Goal: Information Seeking & Learning: Learn about a topic

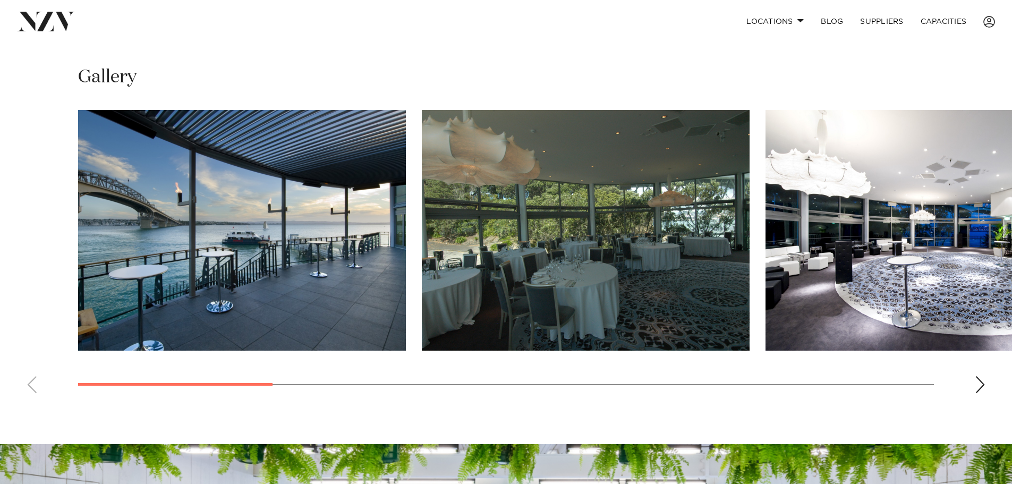
scroll to position [797, 0]
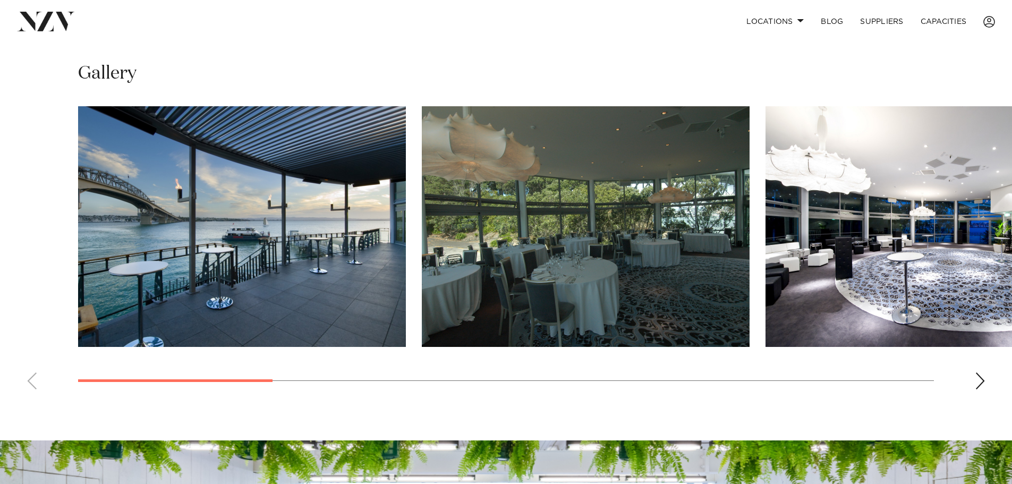
click at [344, 234] on img "1 / 11" at bounding box center [242, 226] width 328 height 241
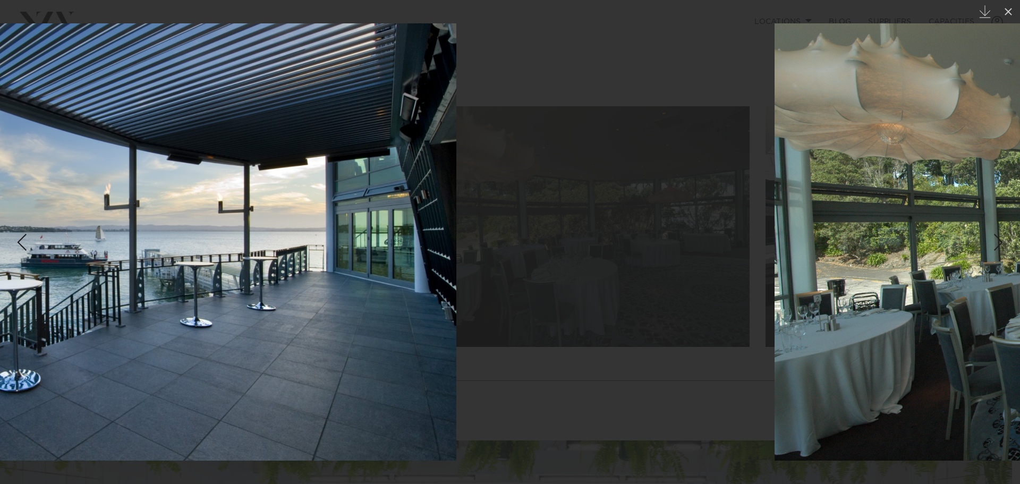
drag, startPoint x: 888, startPoint y: 241, endPoint x: 383, endPoint y: 201, distance: 506.6
click at [382, 199] on img at bounding box center [57, 241] width 798 height 437
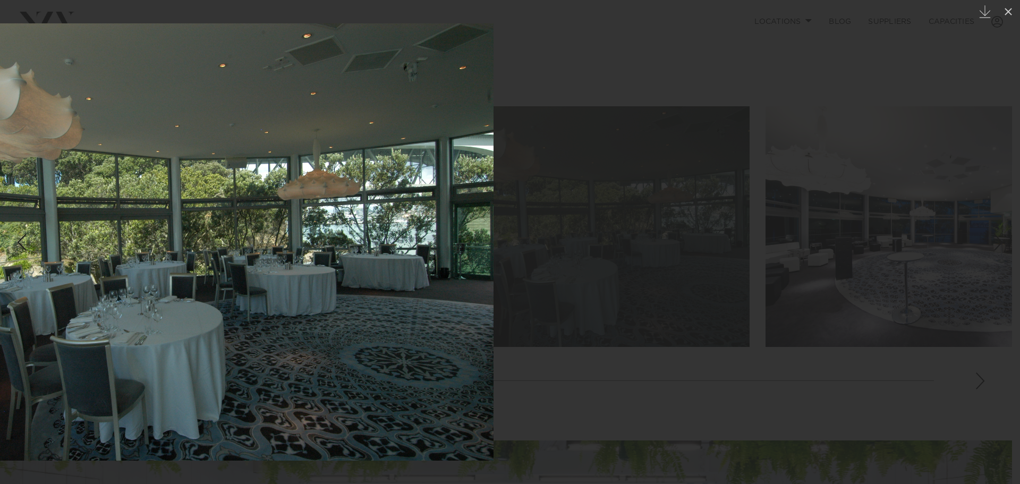
drag, startPoint x: 867, startPoint y: 211, endPoint x: 465, endPoint y: 192, distance: 403.0
click at [448, 191] on div at bounding box center [165, 242] width 1020 height 484
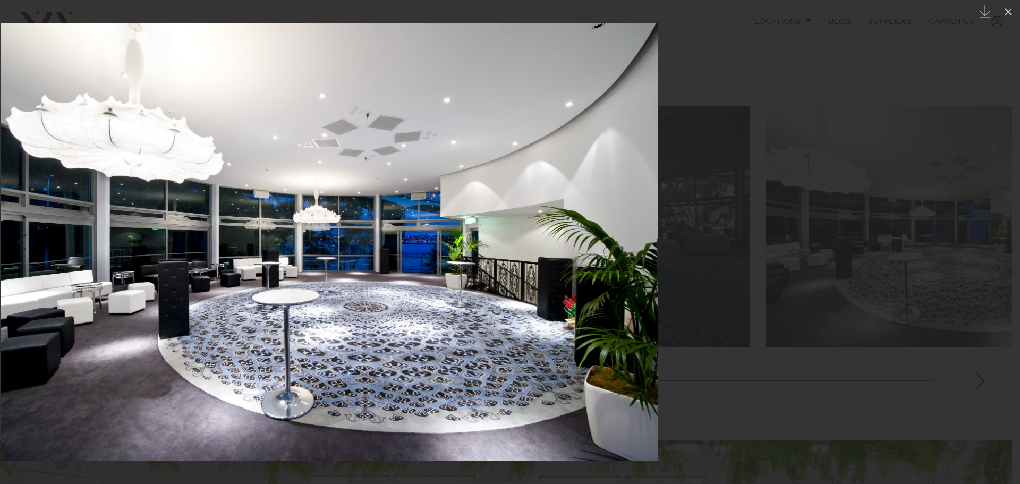
drag, startPoint x: 729, startPoint y: 201, endPoint x: 471, endPoint y: 212, distance: 258.9
click at [476, 210] on div at bounding box center [329, 242] width 1020 height 484
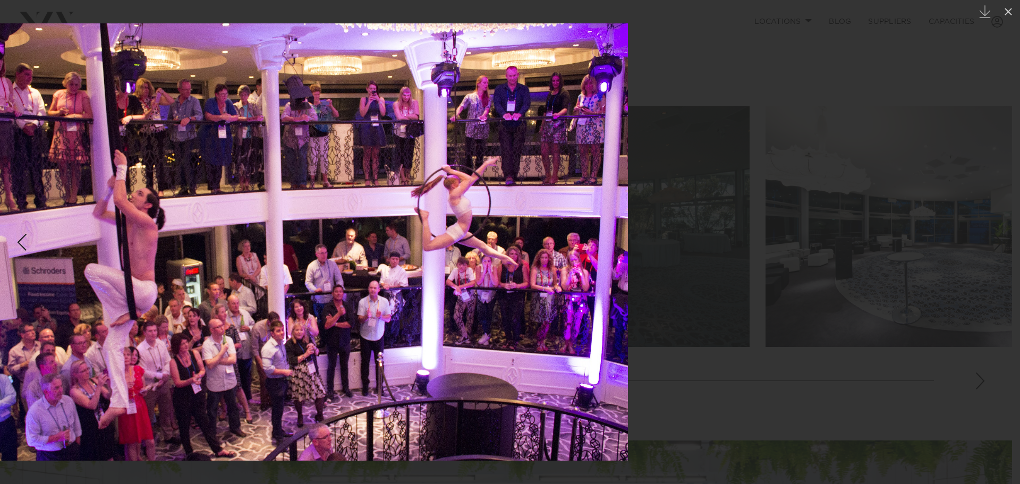
drag, startPoint x: 726, startPoint y: 210, endPoint x: 425, endPoint y: 208, distance: 301.1
click at [431, 208] on div at bounding box center [300, 242] width 1020 height 484
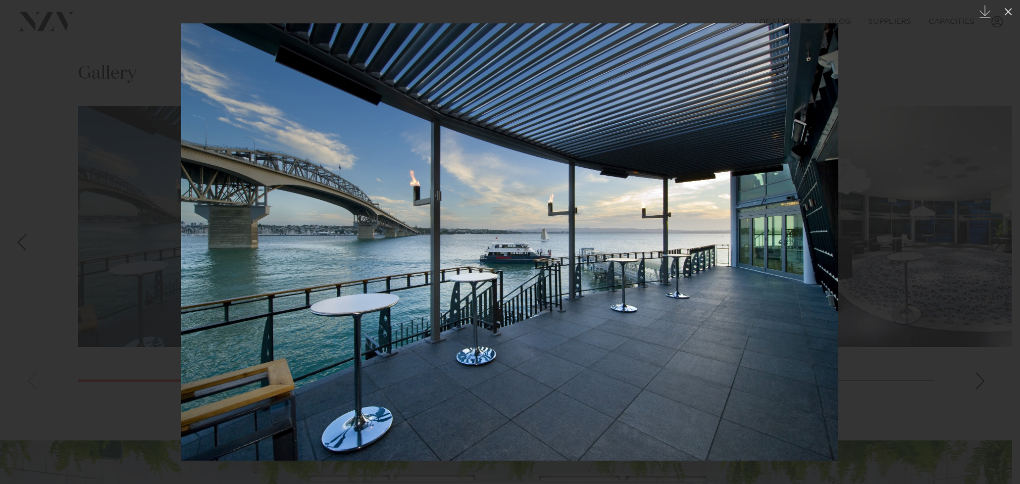
drag, startPoint x: 401, startPoint y: 228, endPoint x: 268, endPoint y: 225, distance: 133.9
click at [272, 225] on img at bounding box center [509, 241] width 657 height 437
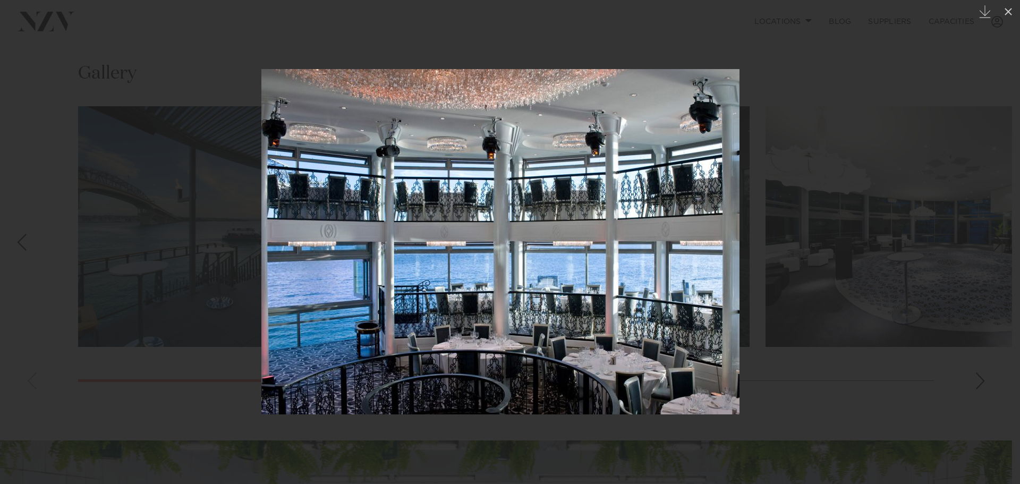
drag, startPoint x: 716, startPoint y: 224, endPoint x: 340, endPoint y: 218, distance: 376.6
click at [363, 218] on img at bounding box center [500, 241] width 478 height 345
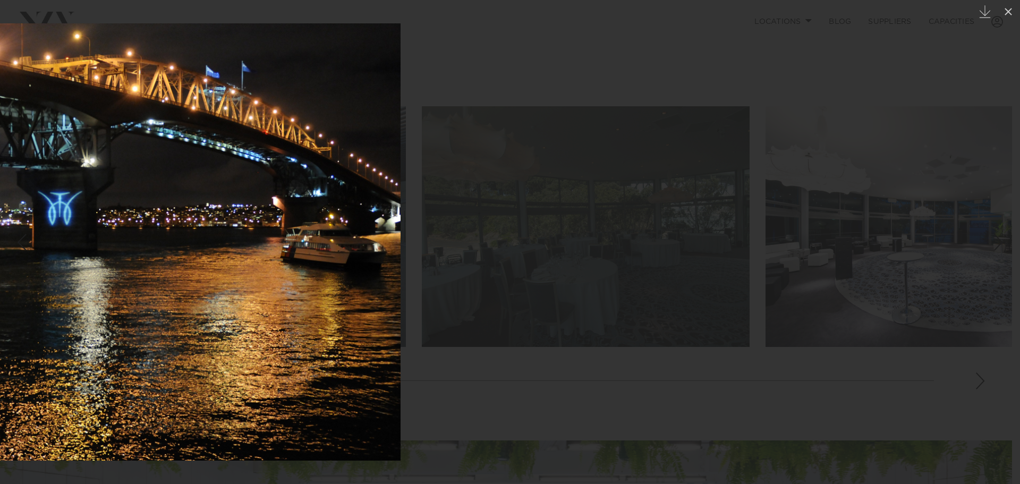
drag, startPoint x: 352, startPoint y: 231, endPoint x: 196, endPoint y: 227, distance: 155.7
click at [158, 228] on img at bounding box center [71, 241] width 658 height 437
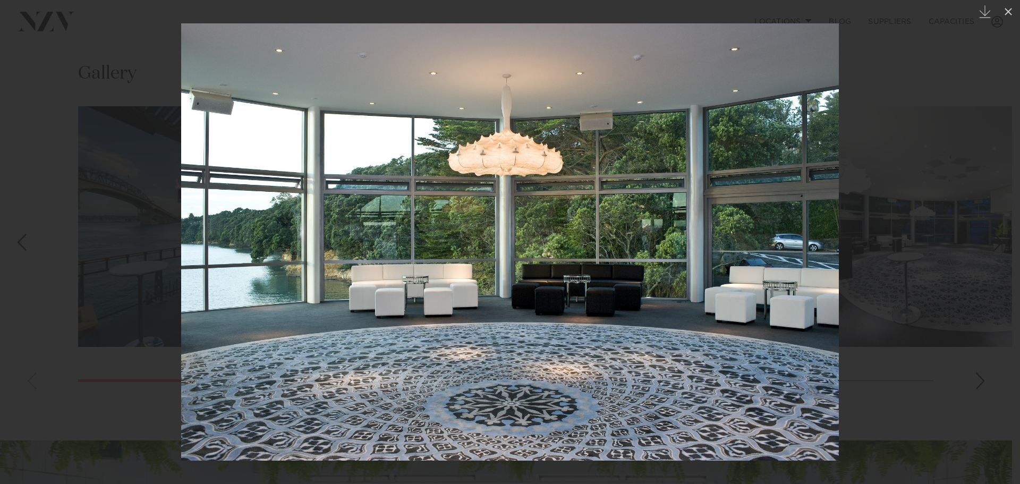
drag, startPoint x: 873, startPoint y: 218, endPoint x: 257, endPoint y: 171, distance: 617.3
click at [224, 171] on div at bounding box center [510, 242] width 1020 height 484
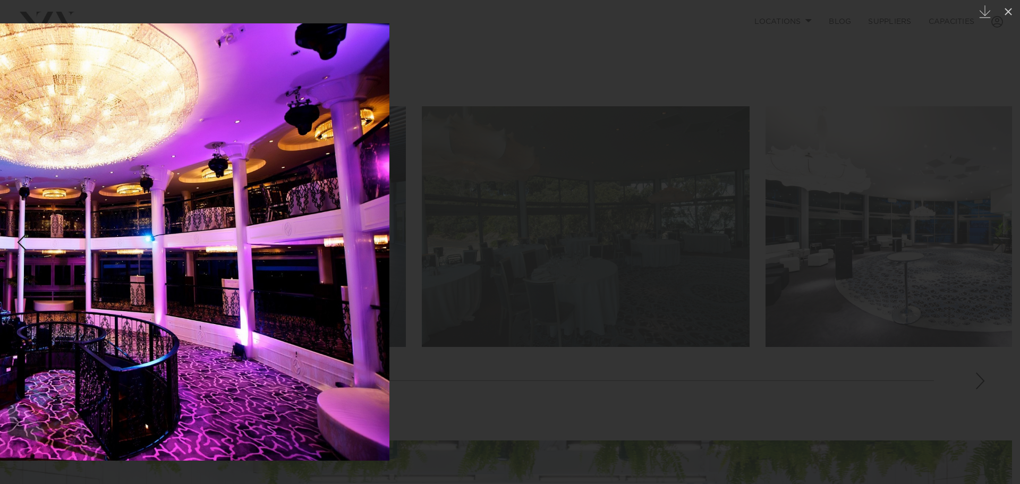
drag, startPoint x: 485, startPoint y: 166, endPoint x: 238, endPoint y: 152, distance: 247.3
click at [256, 152] on img at bounding box center [60, 241] width 657 height 437
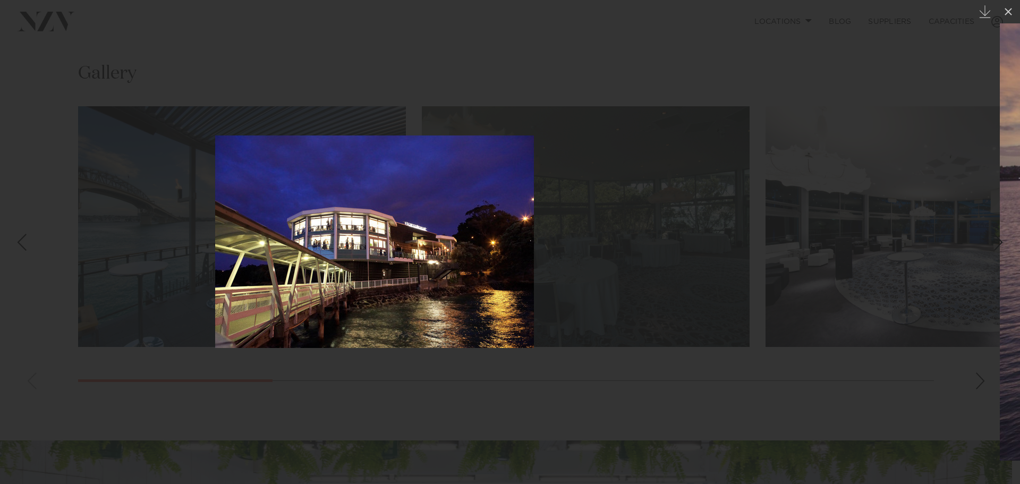
drag, startPoint x: 662, startPoint y: 157, endPoint x: 490, endPoint y: 155, distance: 172.1
click at [520, 155] on div at bounding box center [375, 242] width 1020 height 484
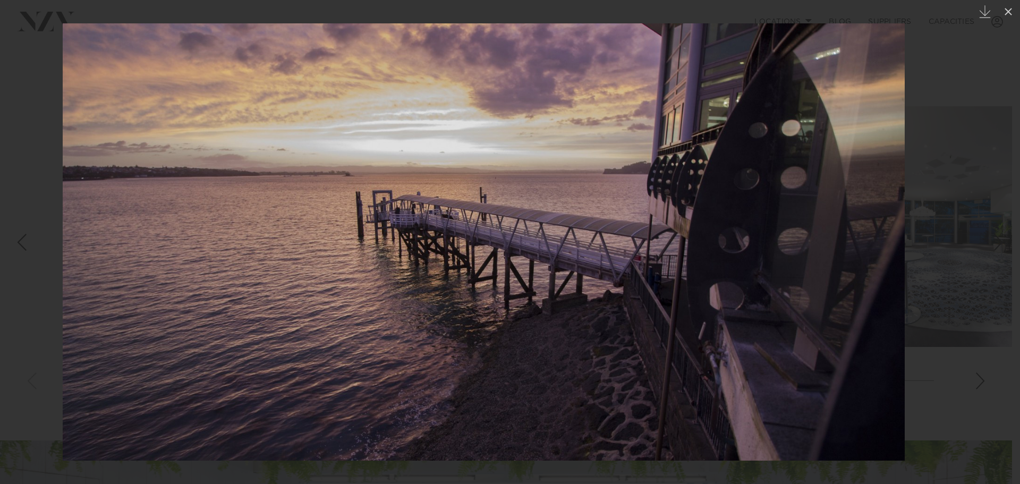
drag, startPoint x: 807, startPoint y: 166, endPoint x: 580, endPoint y: 168, distance: 226.8
click at [584, 168] on img at bounding box center [484, 241] width 842 height 437
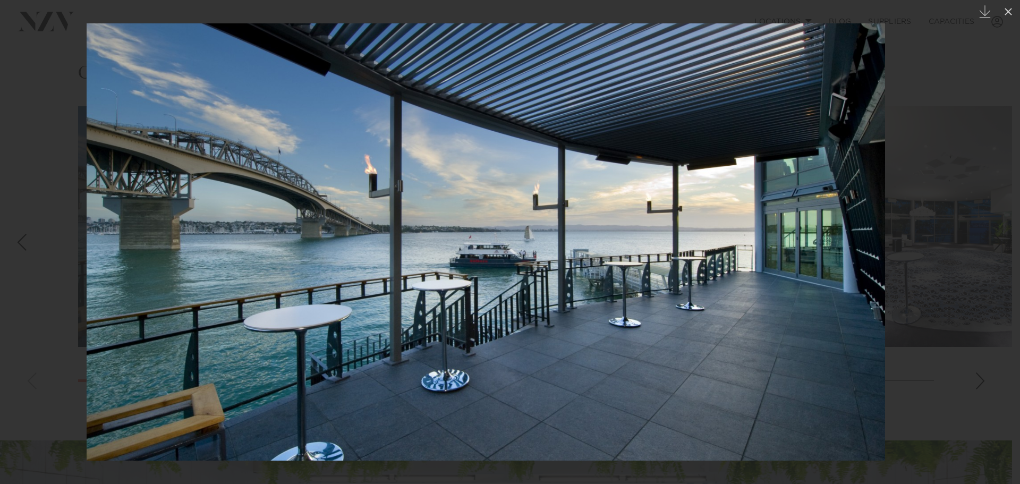
drag, startPoint x: 820, startPoint y: 163, endPoint x: 345, endPoint y: 173, distance: 474.9
click at [397, 168] on img at bounding box center [486, 241] width 798 height 437
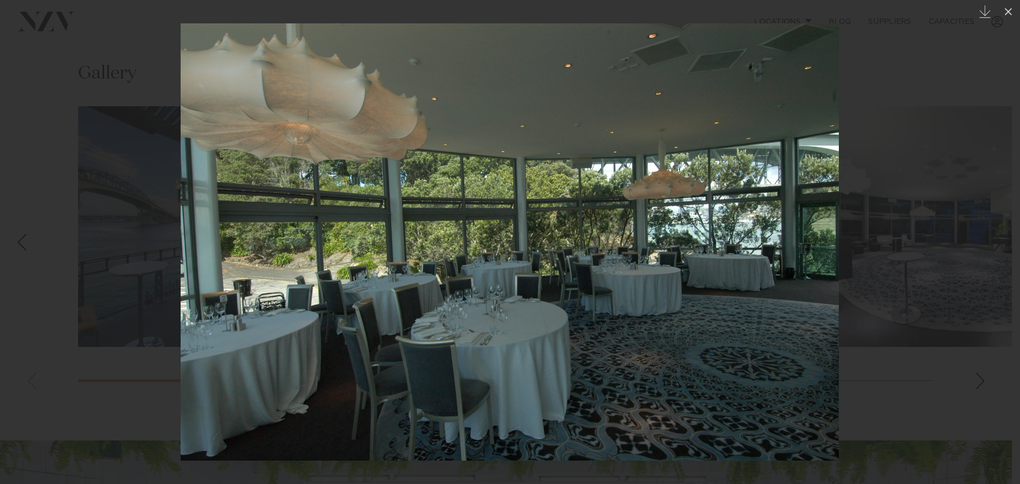
drag, startPoint x: 759, startPoint y: 172, endPoint x: 653, endPoint y: 173, distance: 106.2
click at [451, 166] on img at bounding box center [510, 241] width 658 height 437
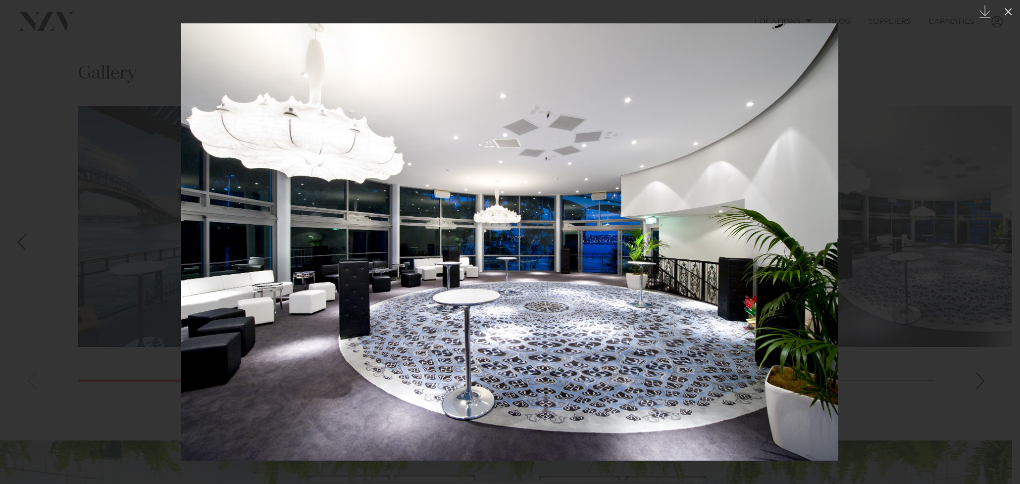
click at [896, 151] on div at bounding box center [510, 242] width 1020 height 484
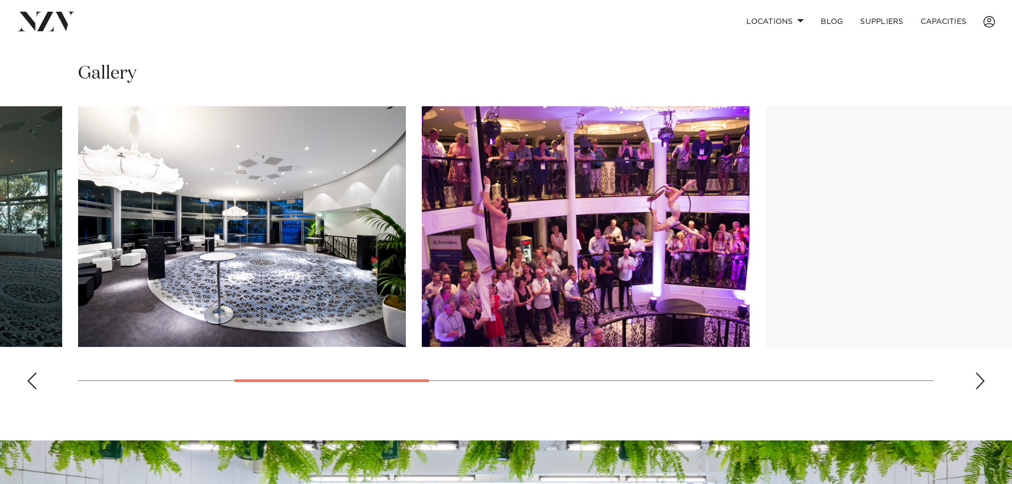
scroll to position [584, 0]
